Goal: Task Accomplishment & Management: Use online tool/utility

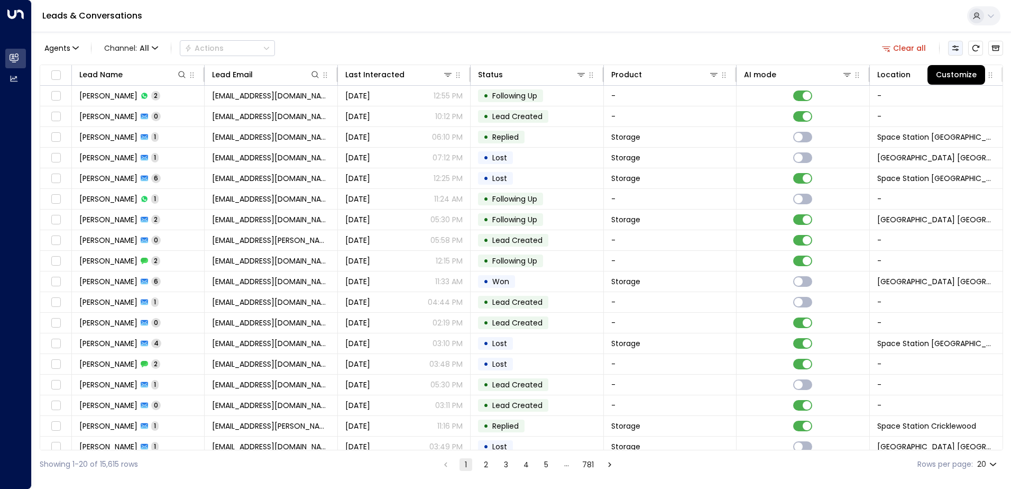
click at [959, 50] on icon "Customize" at bounding box center [955, 47] width 7 height 5
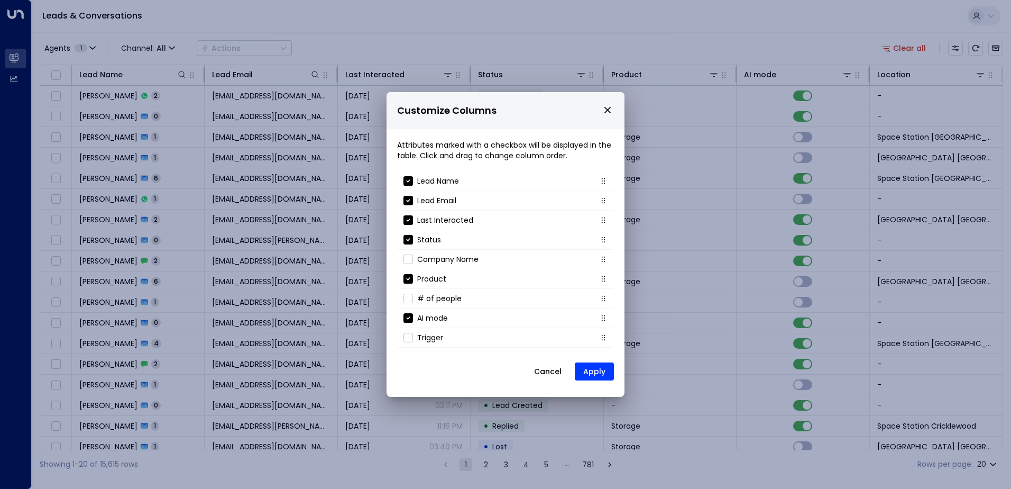
click at [552, 373] on button "Cancel" at bounding box center [547, 371] width 45 height 19
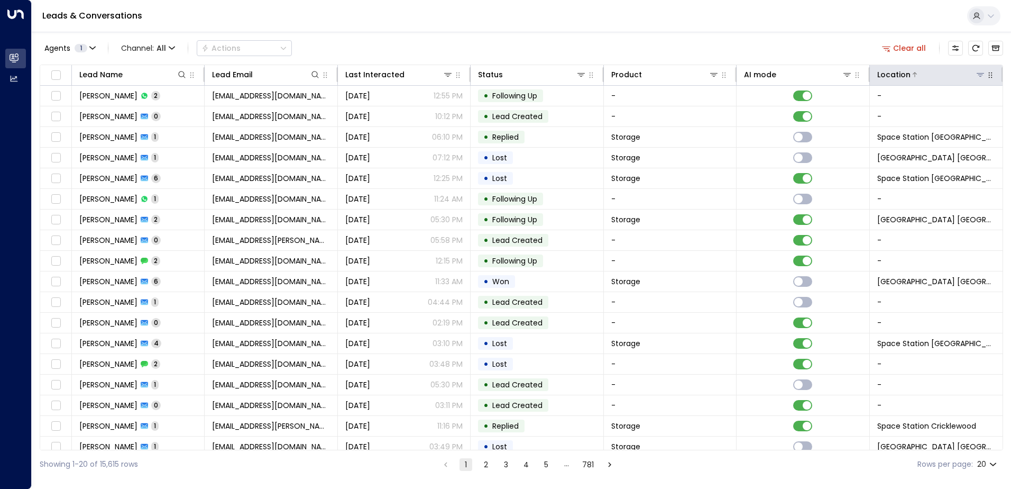
click at [976, 77] on icon at bounding box center [980, 74] width 8 height 8
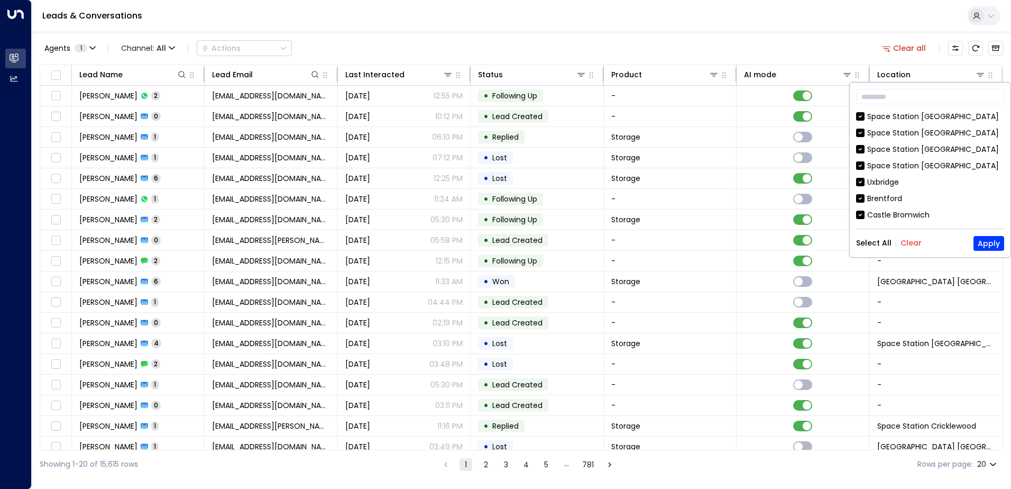
click at [911, 239] on button "Clear" at bounding box center [910, 242] width 21 height 8
click at [875, 145] on div "Space Station [GEOGRAPHIC_DATA]" at bounding box center [933, 149] width 132 height 11
click at [991, 245] on button "Apply" at bounding box center [988, 243] width 31 height 15
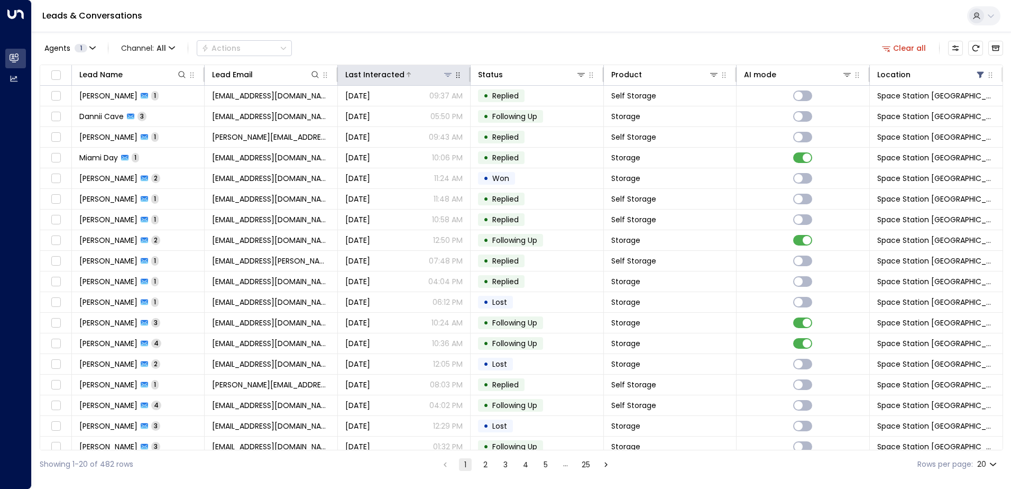
click at [390, 75] on div "Last Interacted" at bounding box center [374, 74] width 59 height 13
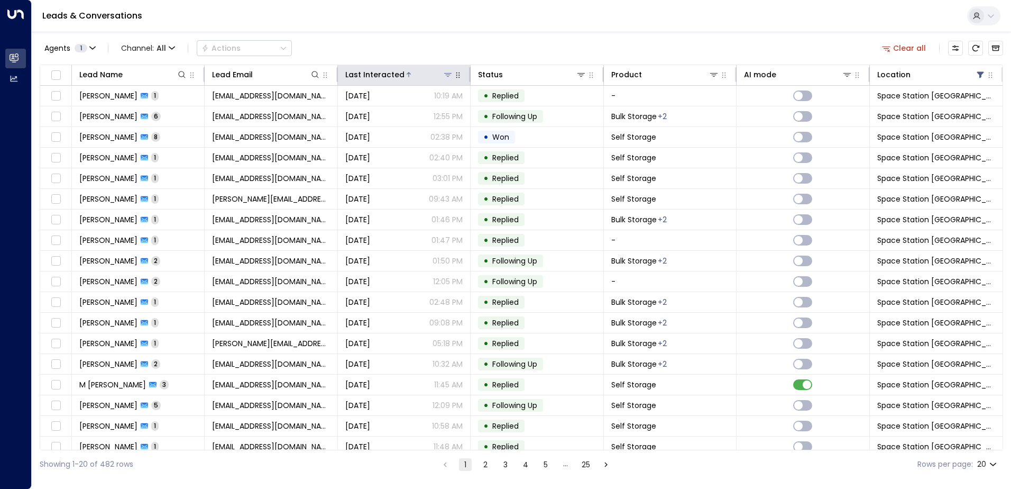
click at [390, 75] on div "Last Interacted" at bounding box center [374, 74] width 59 height 13
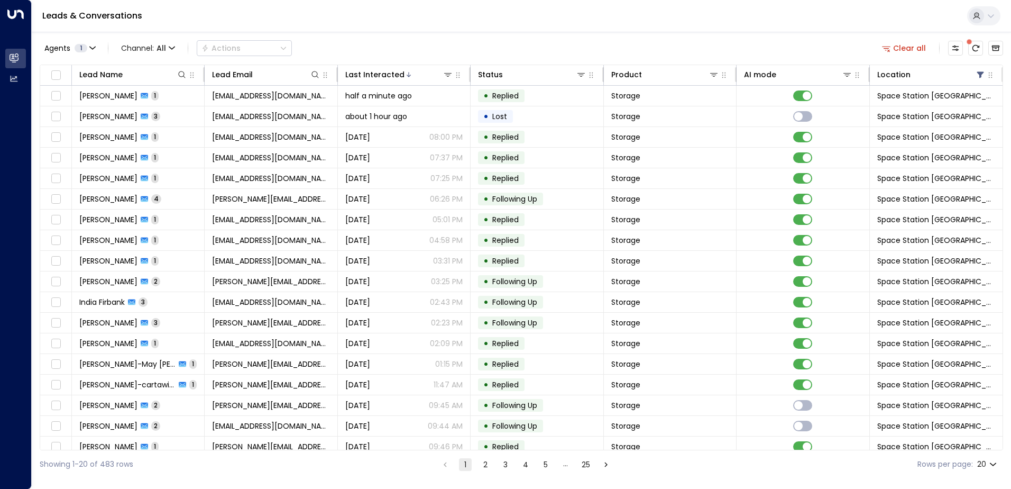
click at [971, 45] on span at bounding box center [969, 41] width 10 height 10
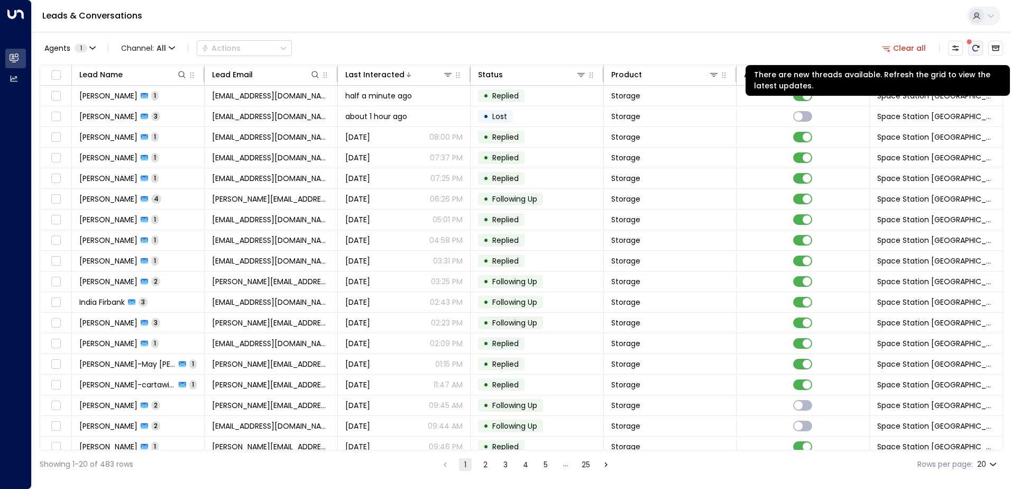
click at [976, 47] on icon "There are new threads available. Refresh the grid to view the latest updates." at bounding box center [975, 48] width 8 height 8
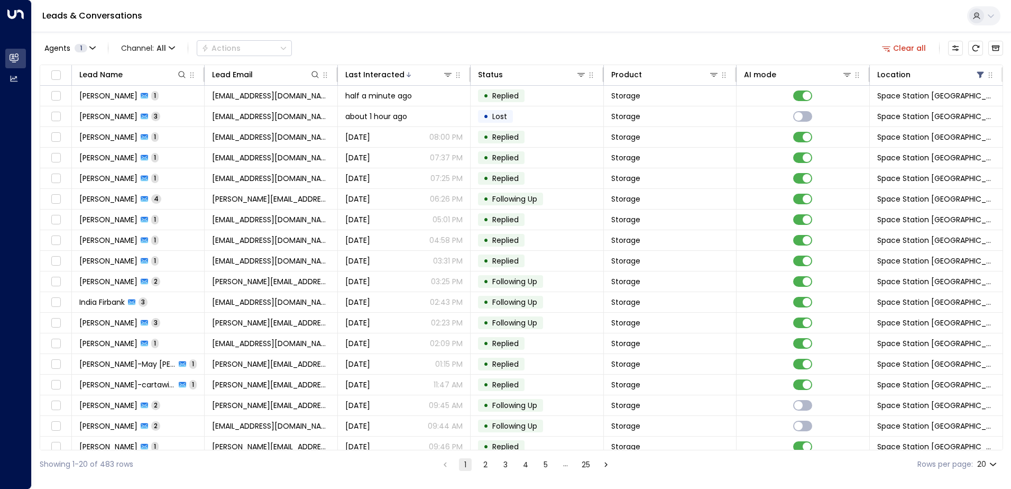
click at [42, 17] on div "Leads & Conversations" at bounding box center [521, 16] width 979 height 32
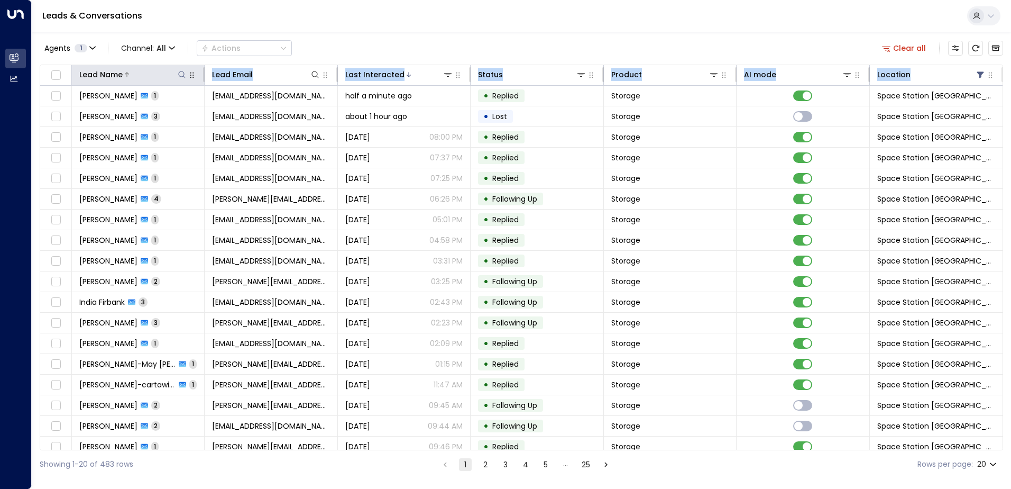
drag, startPoint x: 81, startPoint y: 92, endPoint x: 127, endPoint y: 80, distance: 46.9
click at [127, 80] on table "Lead Name Lead Email Last Interacted Status Product AI mode Location [PERSON_NA…" at bounding box center [521, 281] width 962 height 433
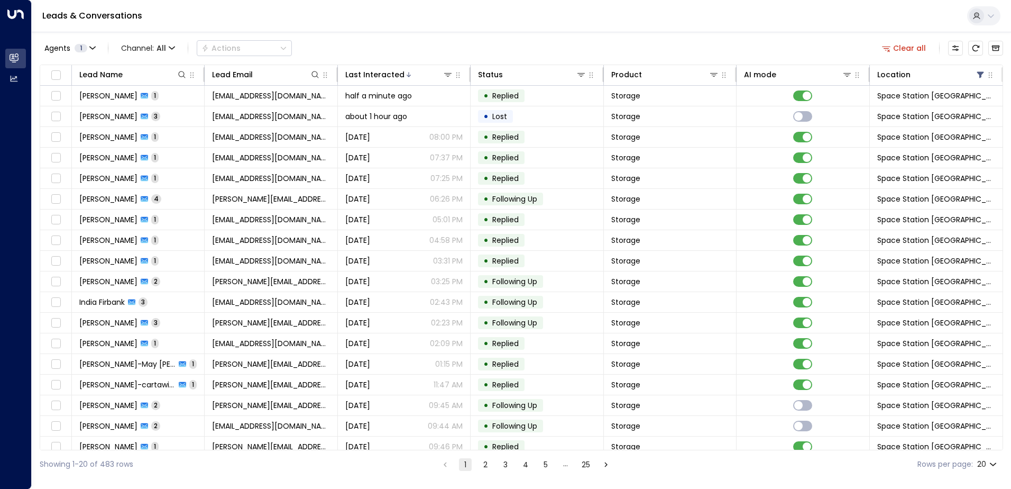
click at [419, 56] on div "Agents 1 Channel: All Actions Clear all" at bounding box center [521, 48] width 963 height 22
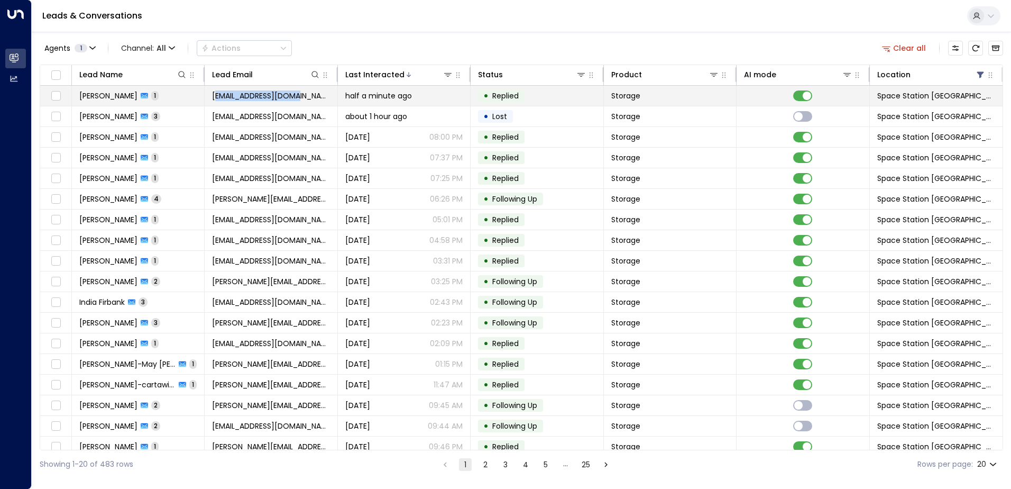
drag, startPoint x: 215, startPoint y: 95, endPoint x: 302, endPoint y: 94, distance: 86.7
click at [302, 94] on span "[EMAIL_ADDRESS][DOMAIN_NAME]" at bounding box center [270, 95] width 117 height 11
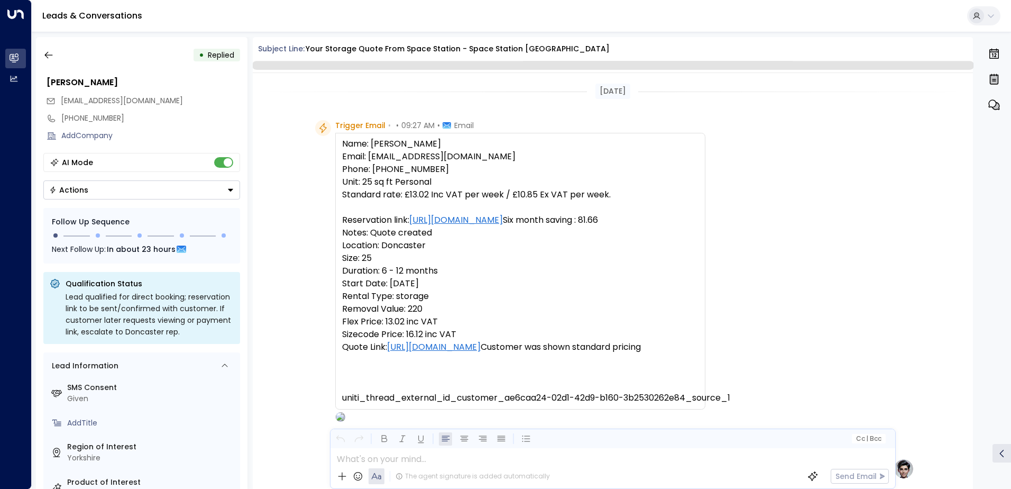
scroll to position [477, 0]
